Goal: Information Seeking & Learning: Understand process/instructions

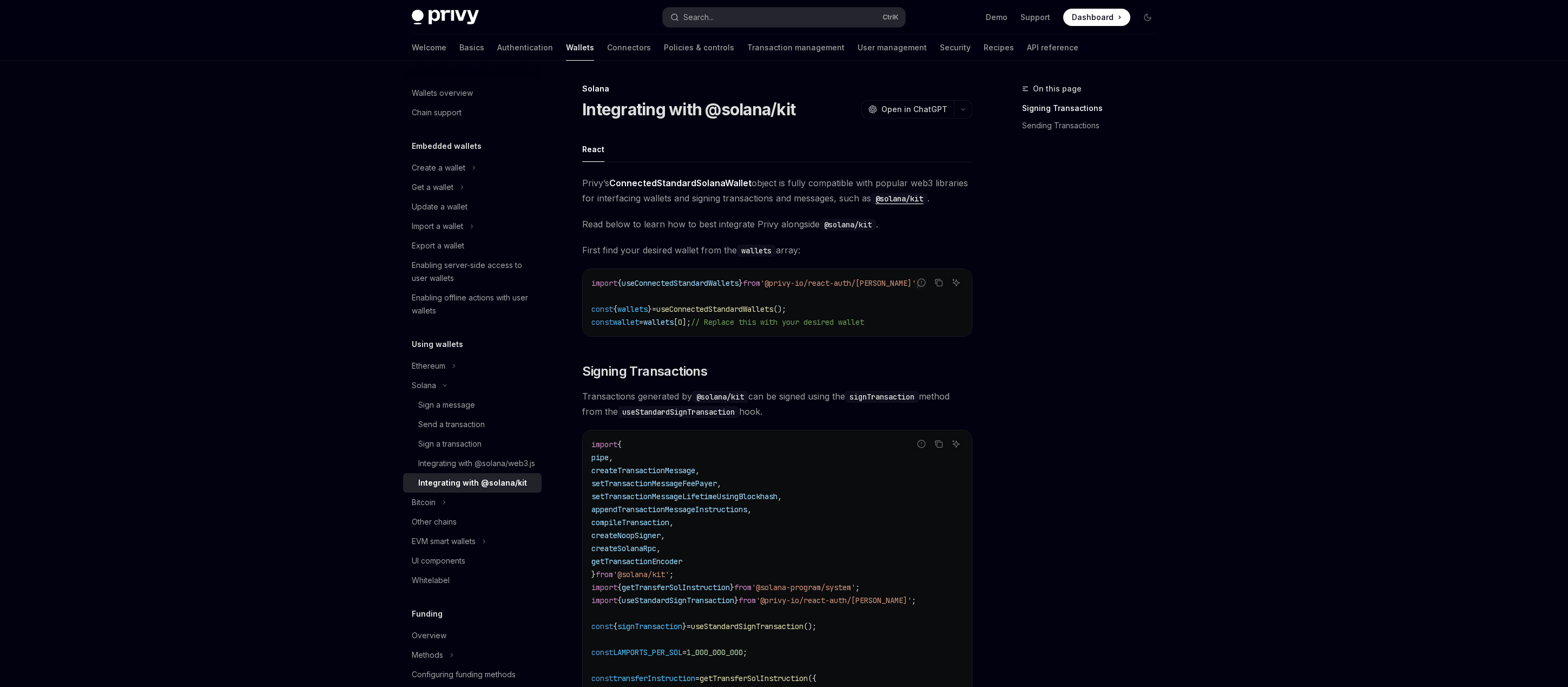
scroll to position [714, 0]
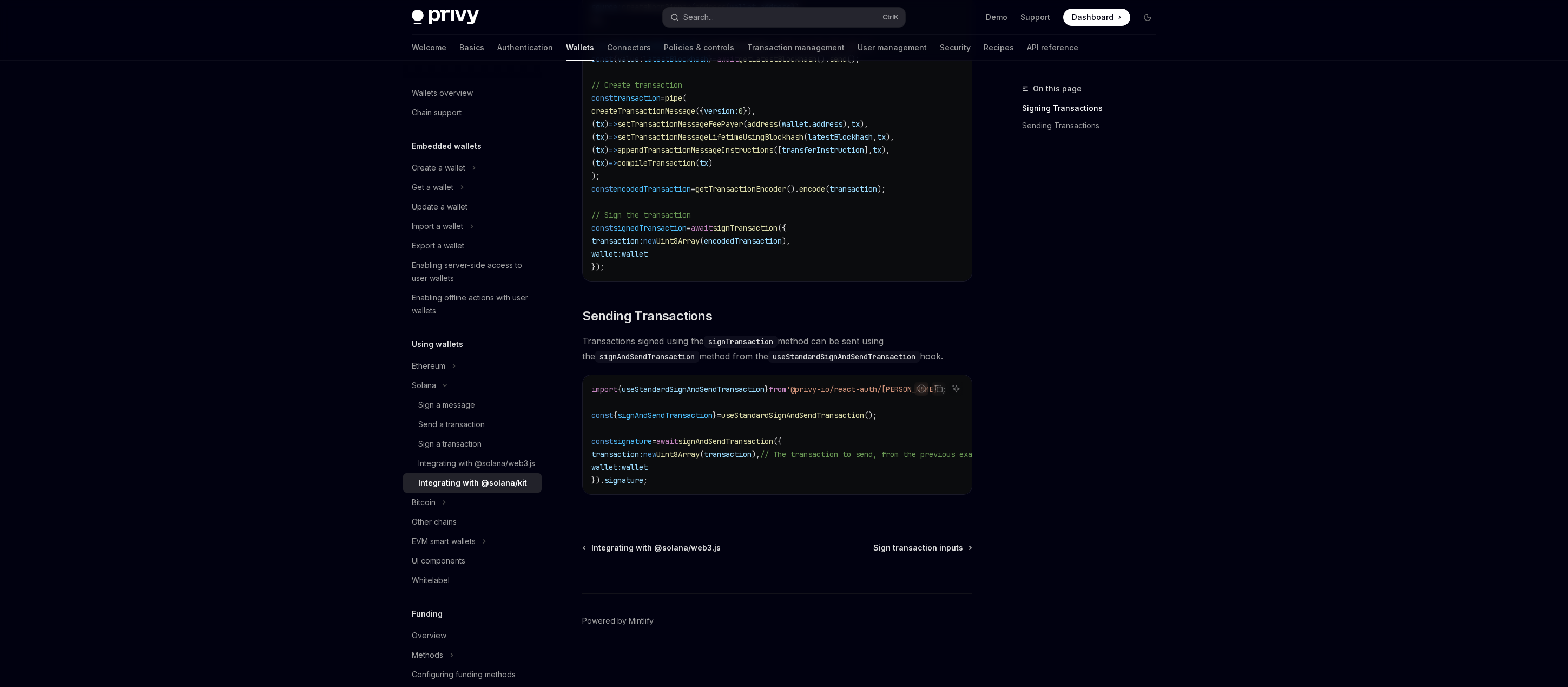
drag, startPoint x: 849, startPoint y: 486, endPoint x: 910, endPoint y: 491, distance: 61.2
click at [910, 491] on div "import { useStandardSignAndSendTransaction } from '@privy-io/react-auth/solana'…" at bounding box center [777, 435] width 389 height 119
drag, startPoint x: 600, startPoint y: 449, endPoint x: 783, endPoint y: 449, distance: 183.0
click at [783, 449] on span "transaction: new Uint8Array ( transaction ), // The transaction to send, from t…" at bounding box center [790, 454] width 398 height 9
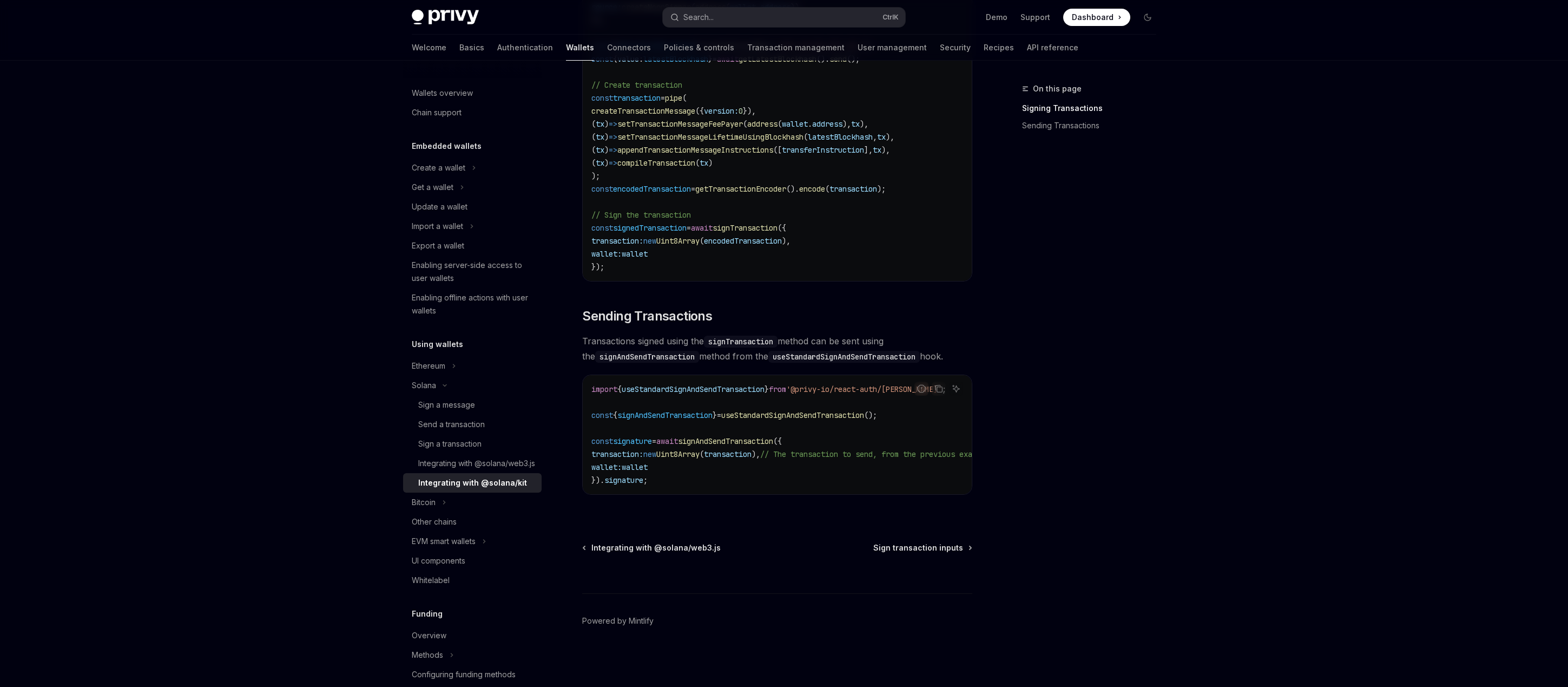
click at [788, 458] on code "import { useStandardSignAndSendTransaction } from '@privy-io/react-auth/solana'…" at bounding box center [803, 435] width 424 height 104
click at [466, 448] on div "Sign a transaction" at bounding box center [450, 443] width 64 height 13
type textarea "*"
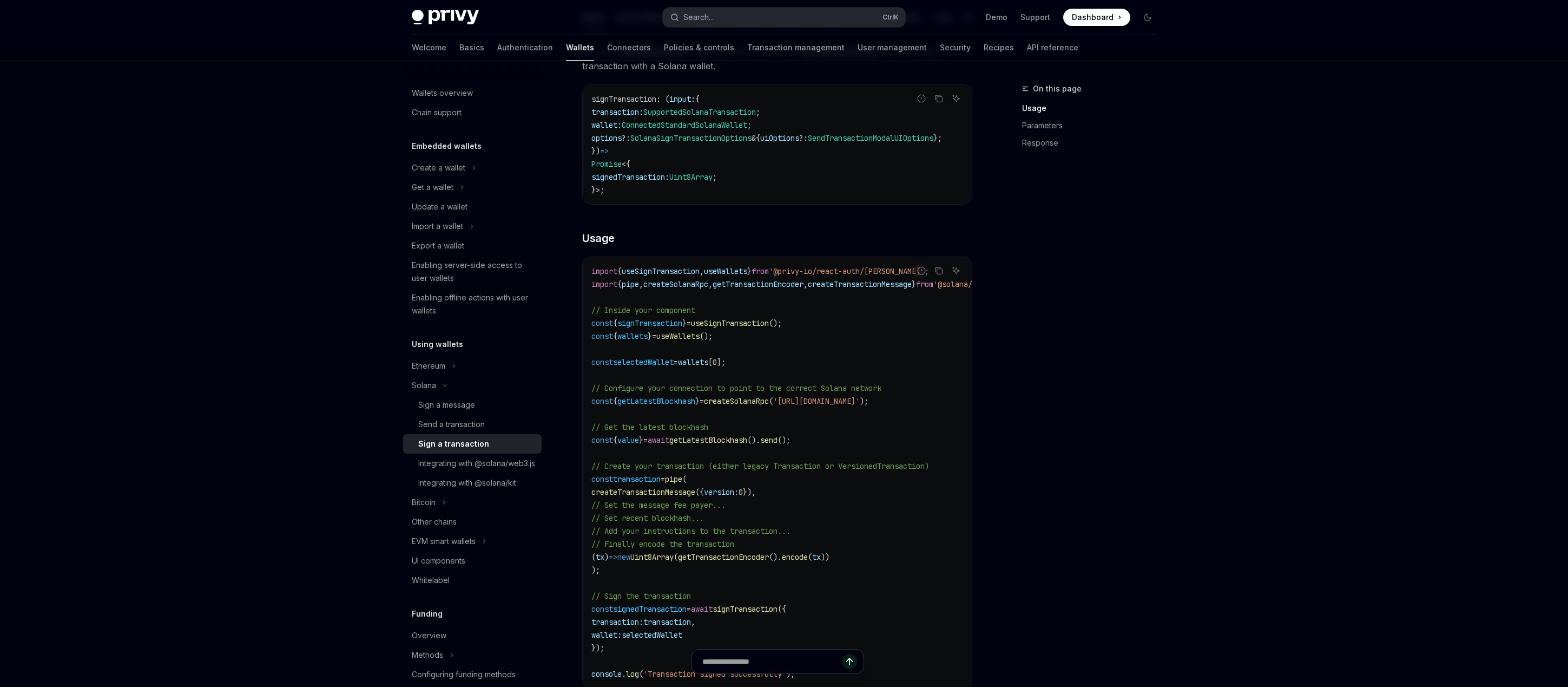
scroll to position [195, 0]
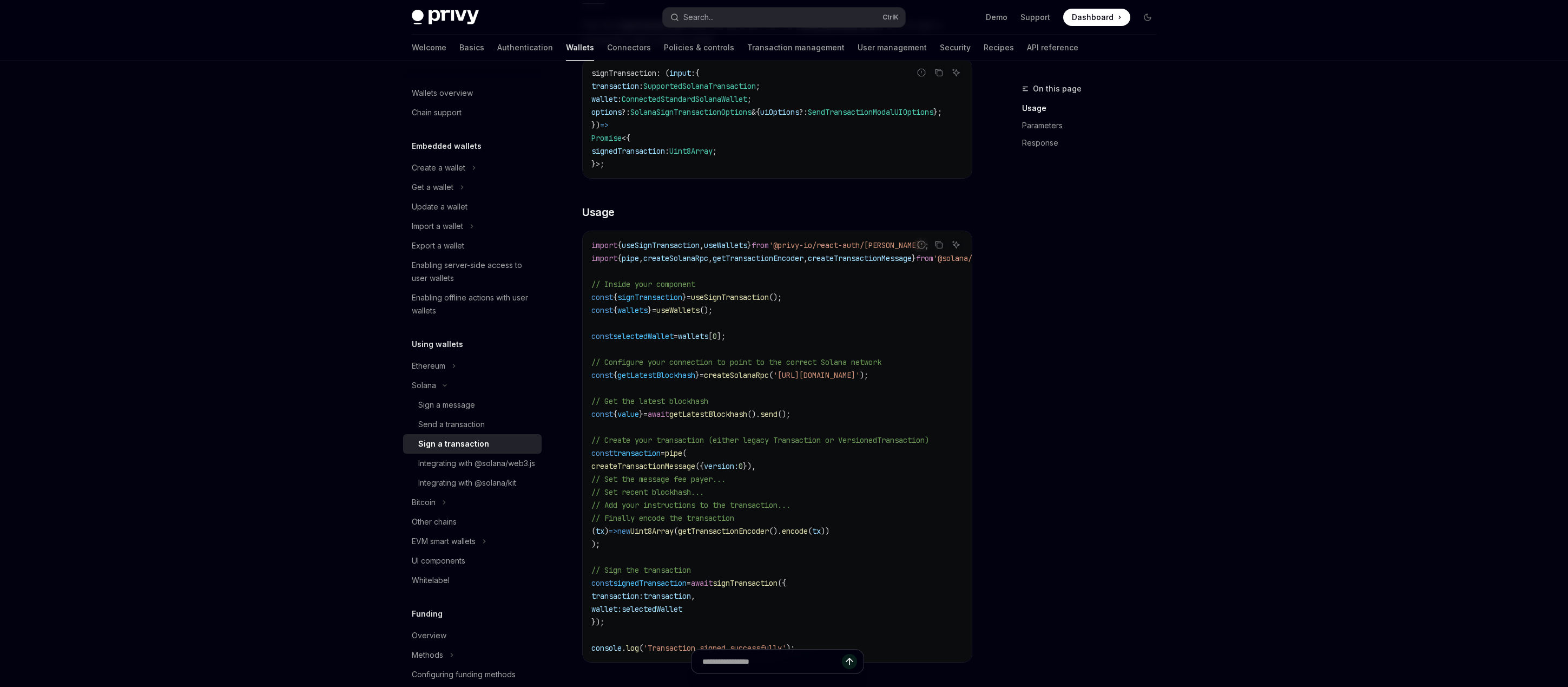
click at [723, 445] on span "// Create your transaction (either legacy Transaction or VersionedTransaction)" at bounding box center [760, 440] width 338 height 9
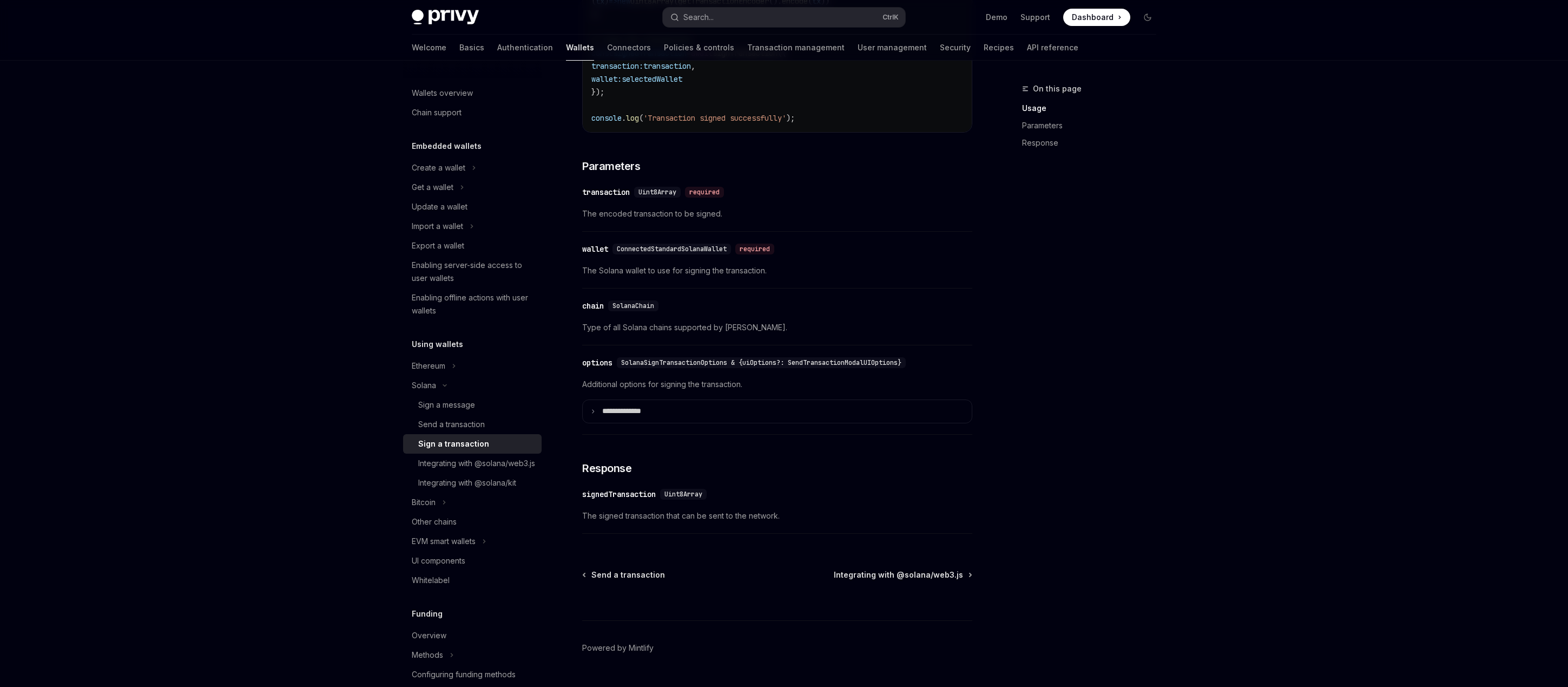
scroll to position [768, 0]
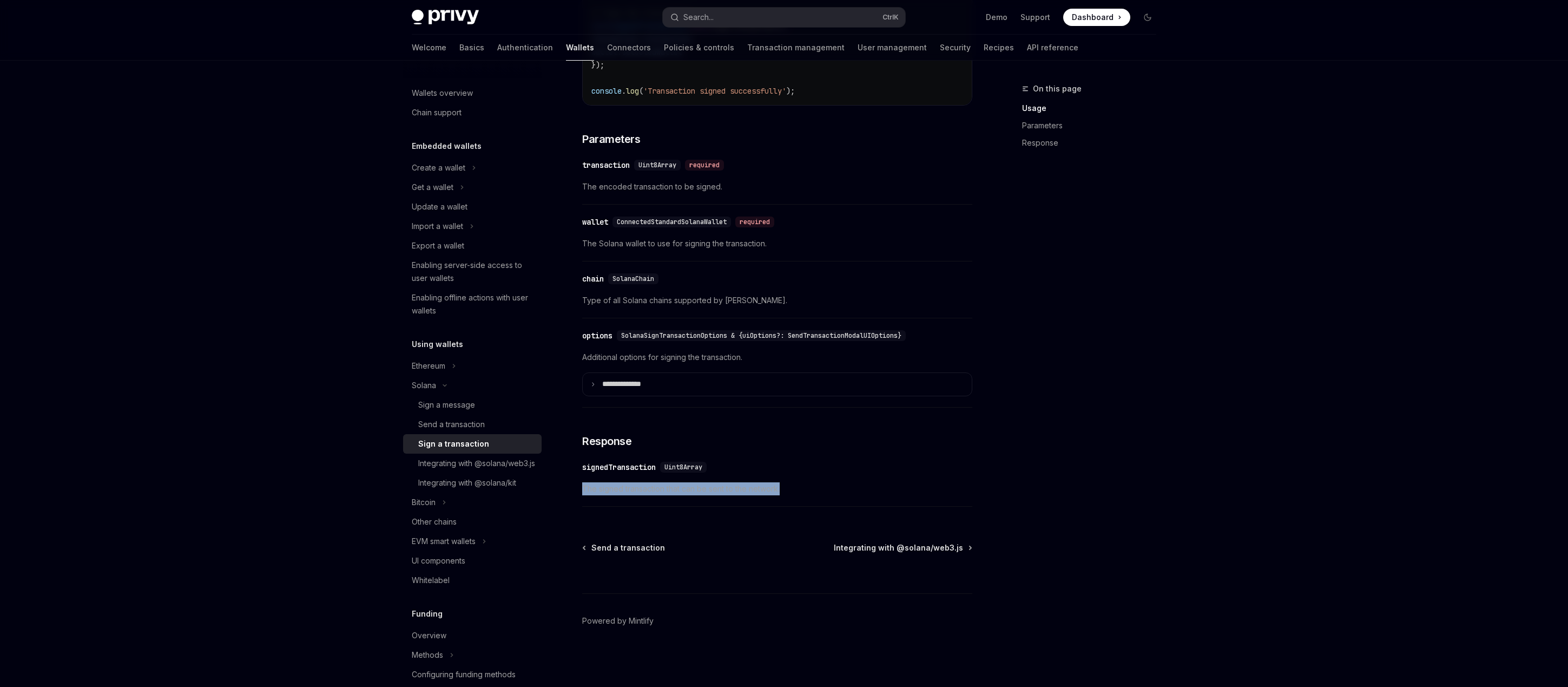
drag, startPoint x: 795, startPoint y: 490, endPoint x: 572, endPoint y: 486, distance: 223.0
click at [574, 486] on div "[PERSON_NAME] Sign a transaction OpenAI Open in ChatGPT OpenAI Open in ChatGPT …" at bounding box center [675, 9] width 598 height 1356
click at [601, 487] on span "The signed transaction that can be sent to the network." at bounding box center [777, 488] width 390 height 13
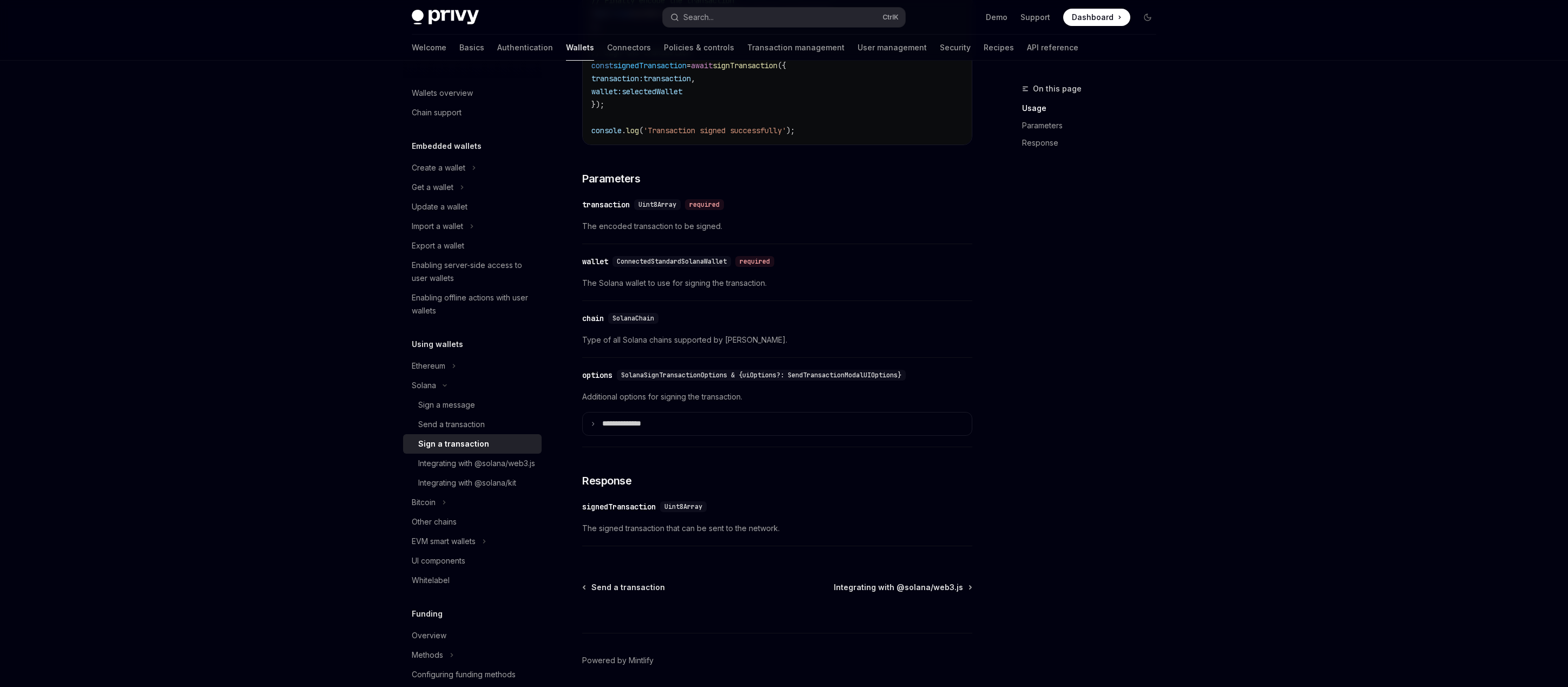
scroll to position [509, 0]
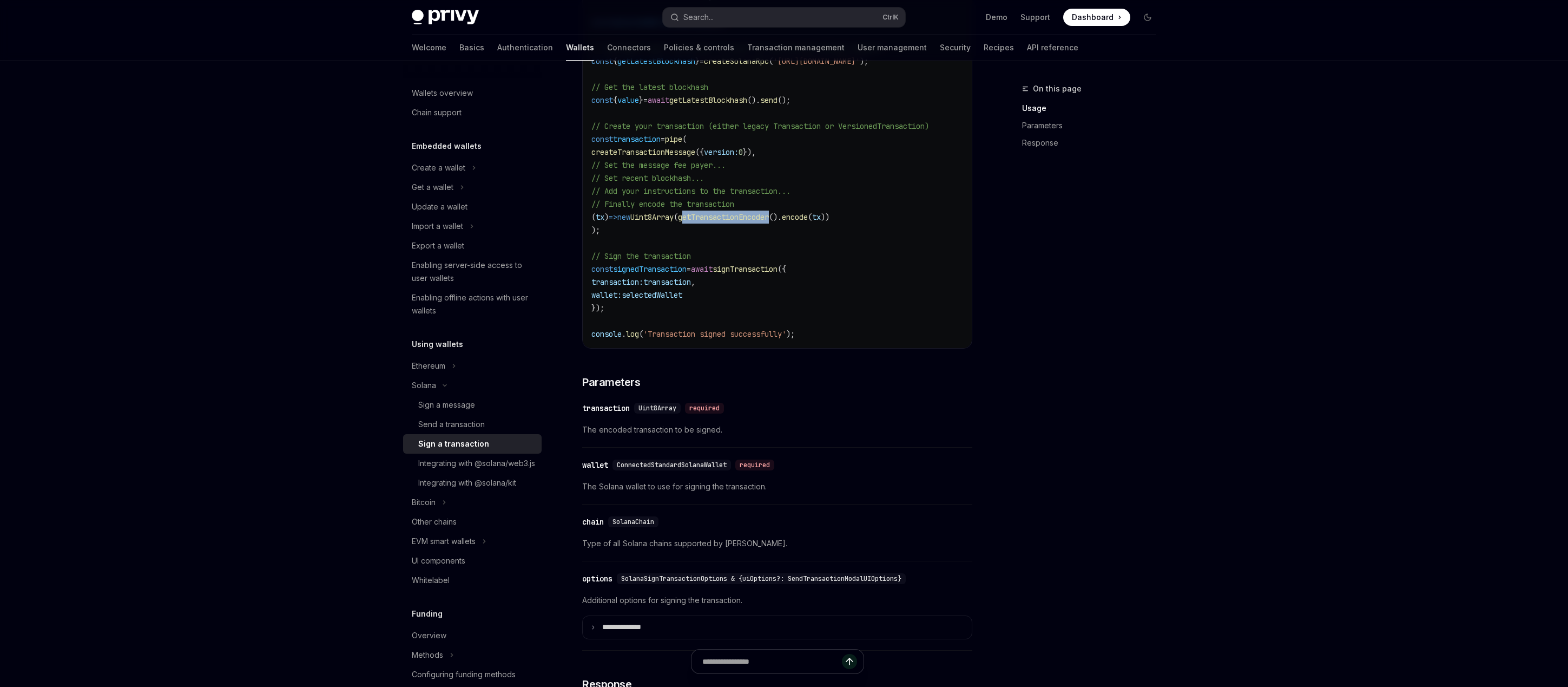
drag, startPoint x: 708, startPoint y: 230, endPoint x: 800, endPoint y: 226, distance: 92.1
click at [769, 222] on span "getTransactionEncoder" at bounding box center [723, 217] width 91 height 9
copy span "etTransactionEncoder"
